Goal: Task Accomplishment & Management: Manage account settings

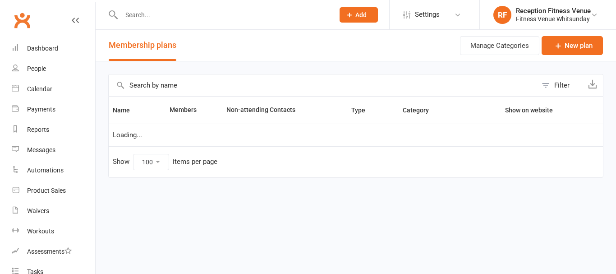
select select "100"
click at [46, 87] on div "Calendar" at bounding box center [39, 88] width 25 height 7
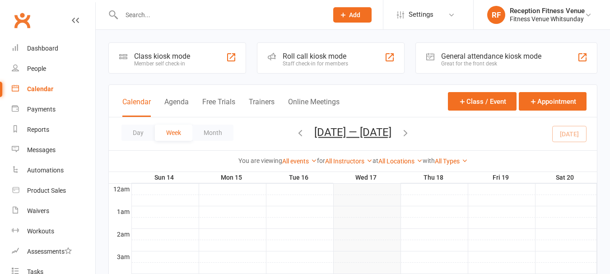
click at [446, 57] on div "General attendance kiosk mode" at bounding box center [491, 56] width 100 height 9
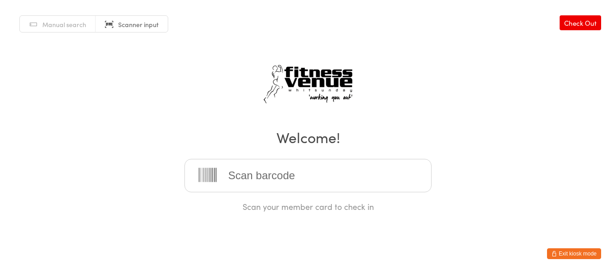
click at [564, 259] on html "You have now entered Kiosk Mode. Members will be able to check themselves in us…" at bounding box center [308, 137] width 616 height 274
drag, startPoint x: 562, startPoint y: 253, endPoint x: 531, endPoint y: 206, distance: 56.0
click at [560, 251] on button "Exit kiosk mode" at bounding box center [574, 253] width 54 height 11
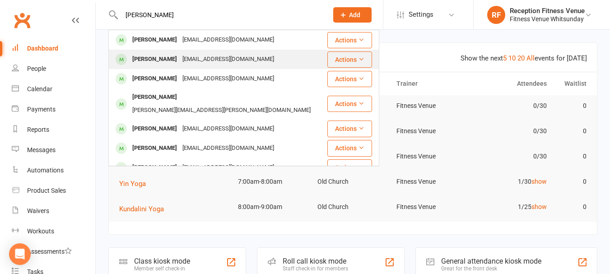
type input "[PERSON_NAME]"
click at [184, 57] on div "[EMAIL_ADDRESS][DOMAIN_NAME]" at bounding box center [228, 59] width 97 height 13
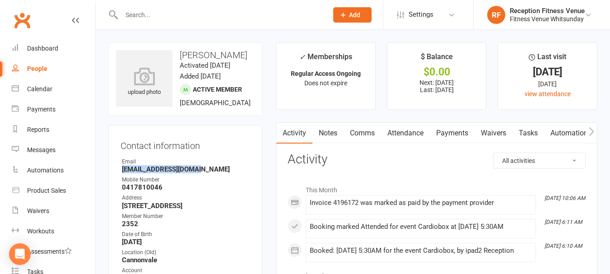
drag, startPoint x: 213, startPoint y: 178, endPoint x: 123, endPoint y: 182, distance: 89.9
click at [123, 173] on strong "[EMAIL_ADDRESS][DOMAIN_NAME]" at bounding box center [186, 169] width 128 height 8
copy strong "[EMAIL_ADDRESS][DOMAIN_NAME]"
click at [593, 133] on icon "button" at bounding box center [591, 131] width 5 height 9
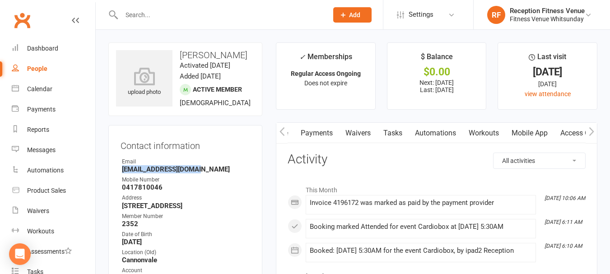
click at [593, 133] on icon "button" at bounding box center [591, 131] width 5 height 9
click at [499, 134] on link "Access Control" at bounding box center [508, 133] width 60 height 21
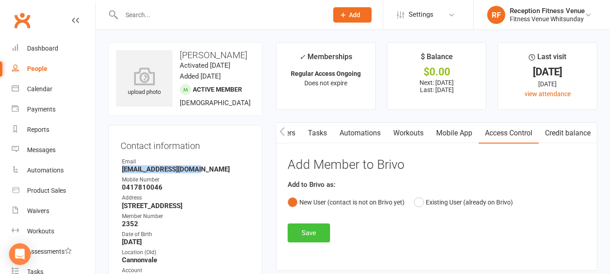
click at [309, 237] on button "Save" at bounding box center [308, 232] width 42 height 19
